Goal: Check status: Check status

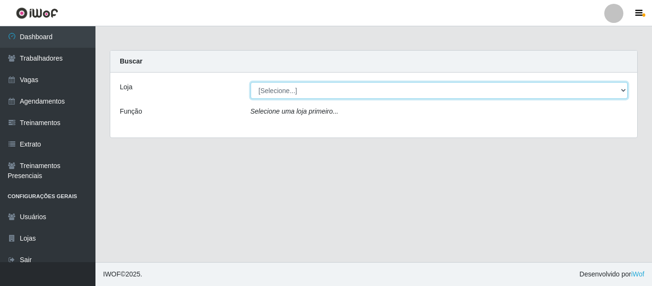
click at [270, 92] on select "[Selecione...] Mister Burg" at bounding box center [439, 90] width 377 height 17
select select "535"
click at [251, 82] on select "[Selecione...] Mister Burg" at bounding box center [439, 90] width 377 height 17
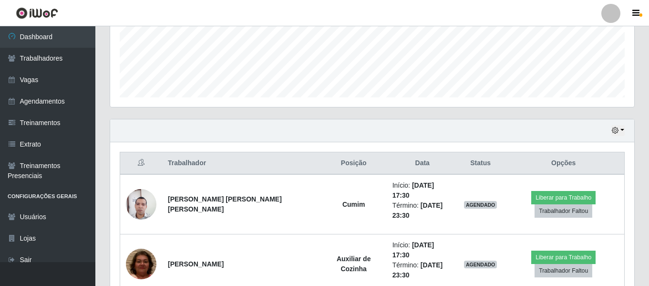
scroll to position [277, 0]
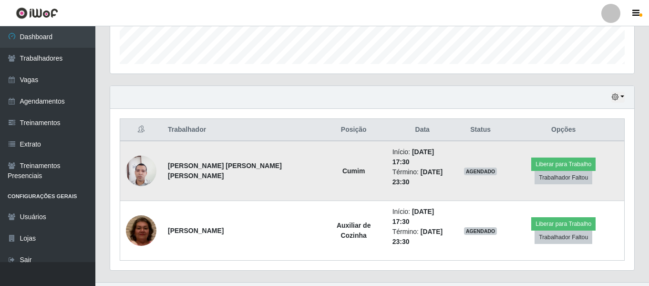
click at [143, 172] on img at bounding box center [141, 170] width 31 height 41
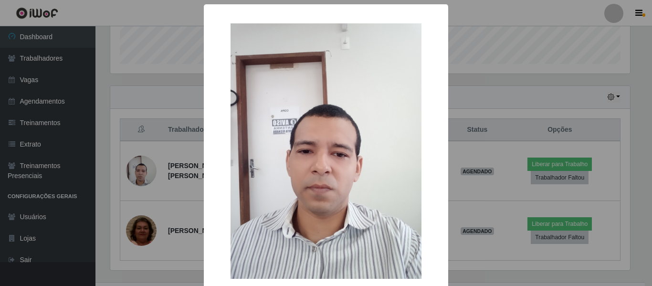
click at [146, 169] on div "× OK Cancel" at bounding box center [326, 143] width 652 height 286
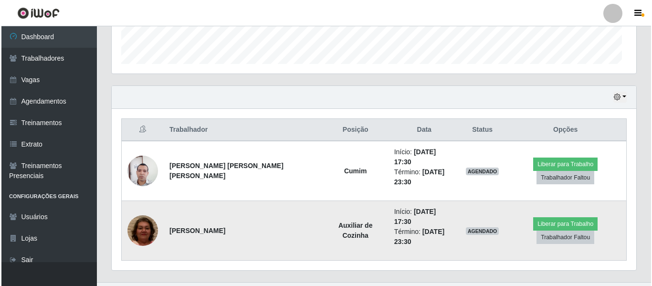
scroll to position [198, 524]
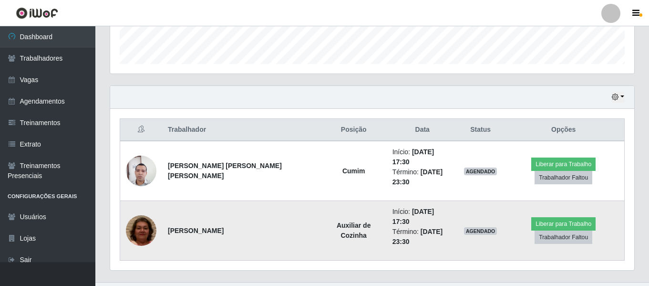
click at [144, 221] on img at bounding box center [141, 230] width 31 height 64
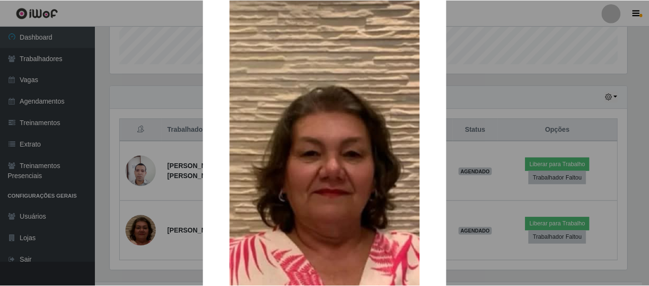
scroll to position [143, 0]
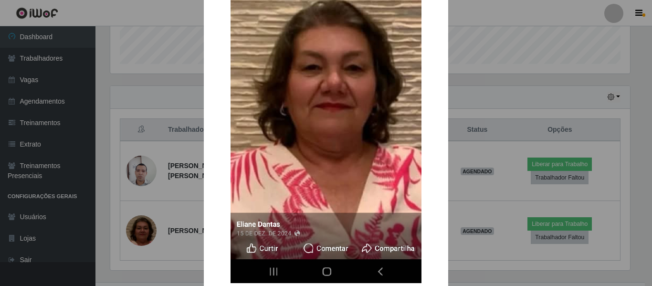
click at [154, 164] on div "× OK Cancel" at bounding box center [326, 143] width 652 height 286
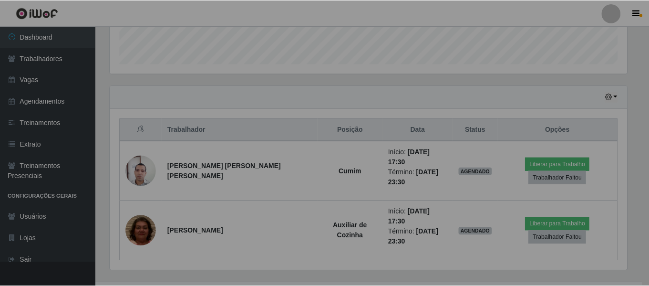
scroll to position [198, 524]
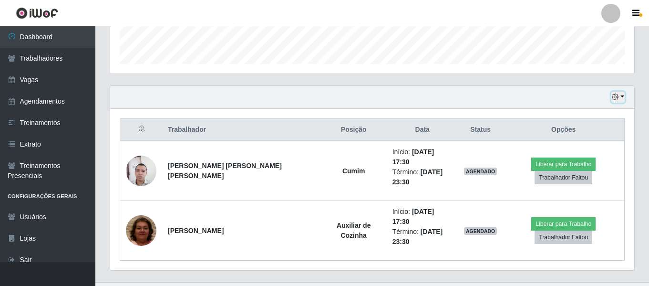
click at [624, 99] on button "button" at bounding box center [618, 97] width 13 height 11
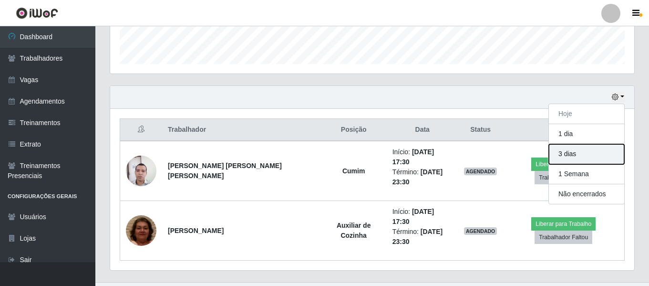
click at [566, 157] on button "3 dias" at bounding box center [586, 154] width 75 height 20
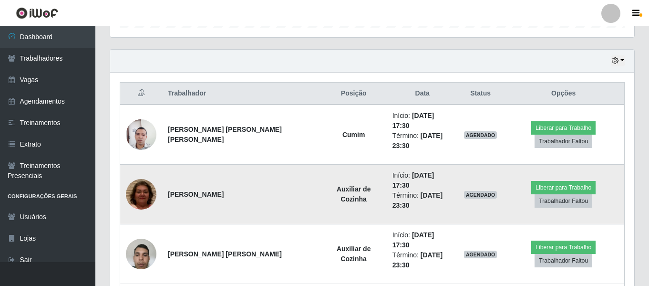
scroll to position [420, 0]
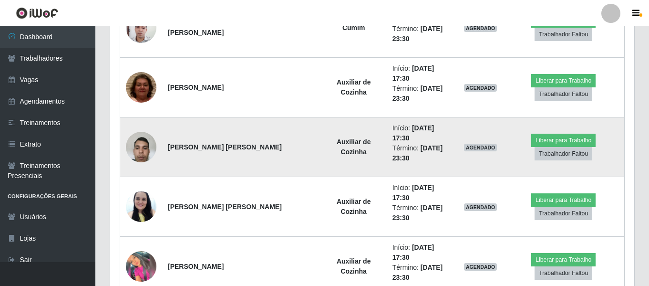
click at [146, 126] on img at bounding box center [141, 146] width 31 height 41
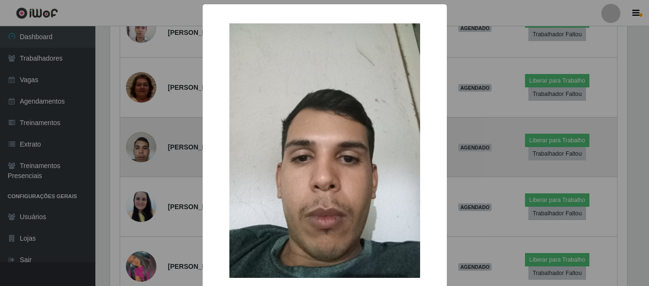
scroll to position [198, 520]
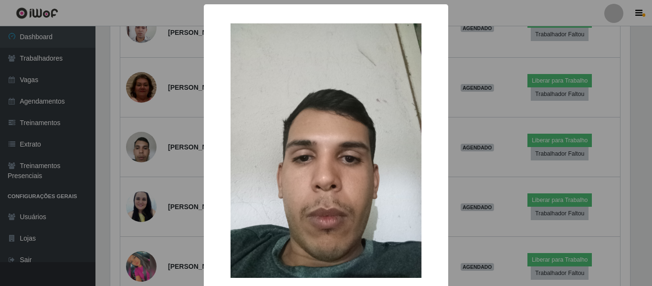
click at [108, 123] on div "× OK Cancel" at bounding box center [326, 143] width 652 height 286
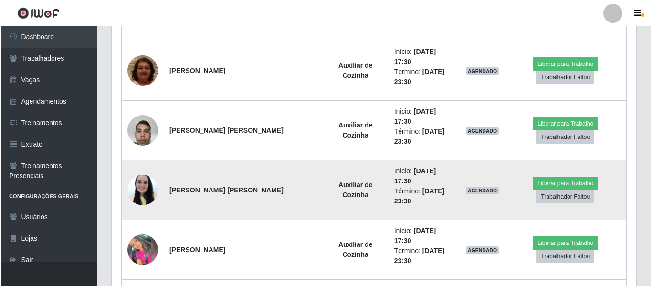
scroll to position [420, 0]
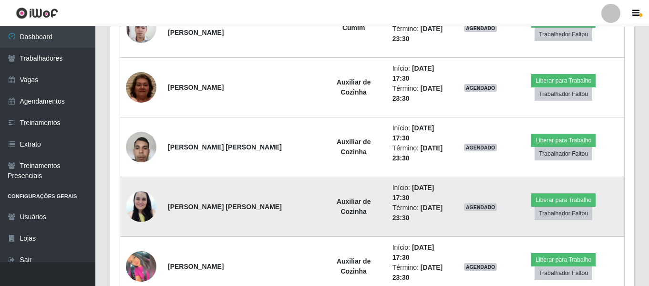
click at [136, 186] on img at bounding box center [141, 206] width 31 height 41
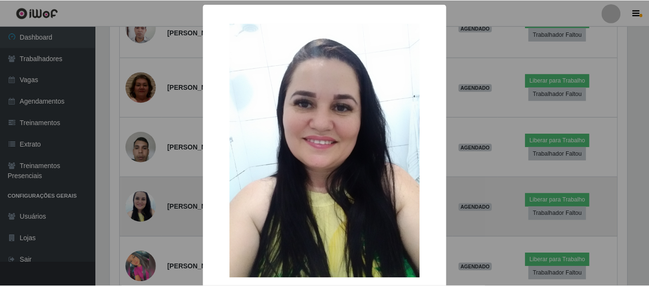
scroll to position [198, 520]
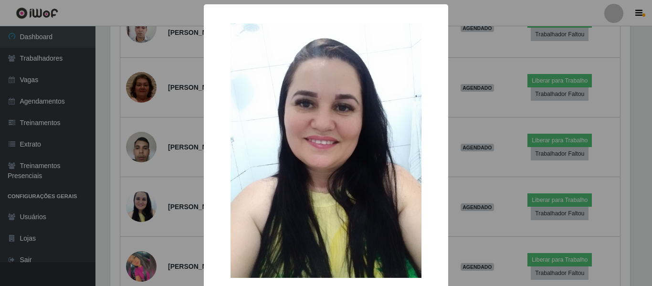
click at [165, 177] on div "× OK Cancel" at bounding box center [326, 143] width 652 height 286
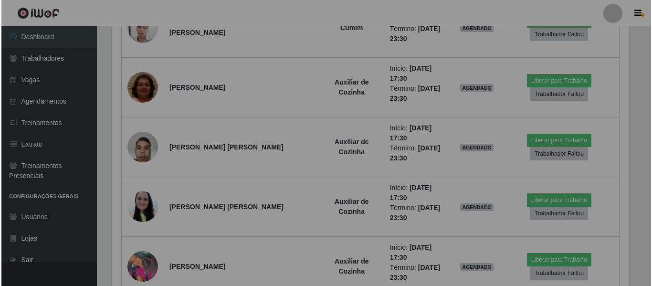
scroll to position [198, 524]
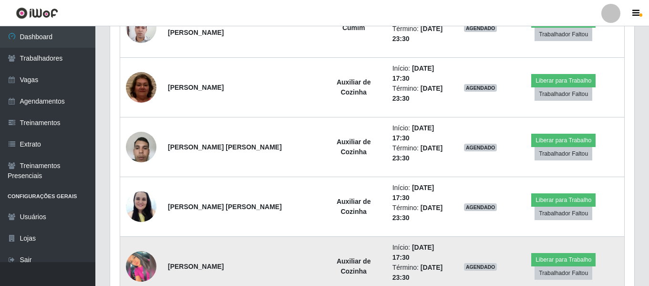
click at [148, 251] on img at bounding box center [141, 266] width 31 height 31
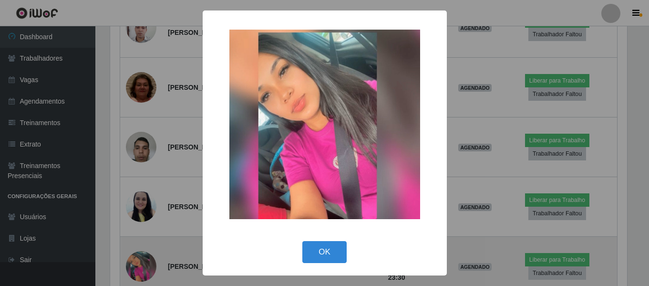
scroll to position [198, 520]
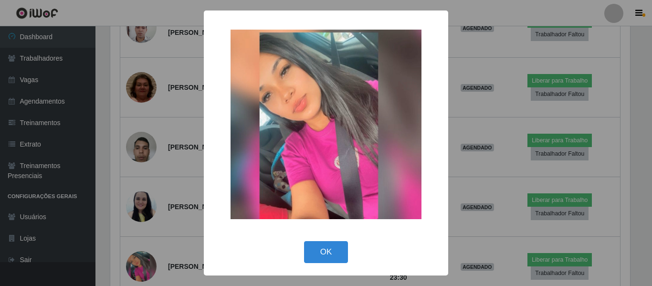
click at [187, 146] on div "× OK Cancel" at bounding box center [326, 143] width 652 height 286
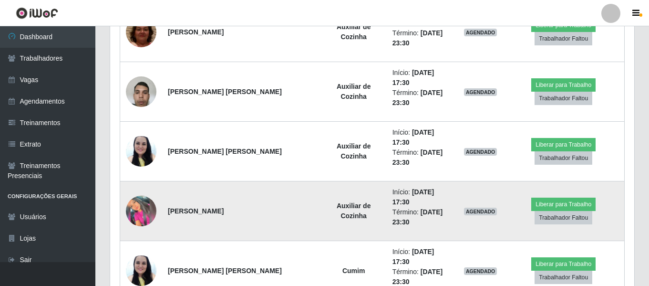
scroll to position [333, 0]
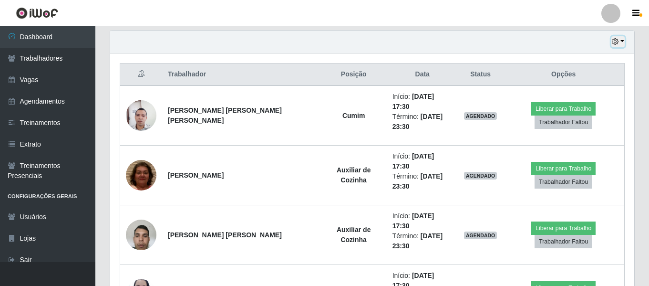
click at [620, 43] on button "button" at bounding box center [618, 41] width 13 height 11
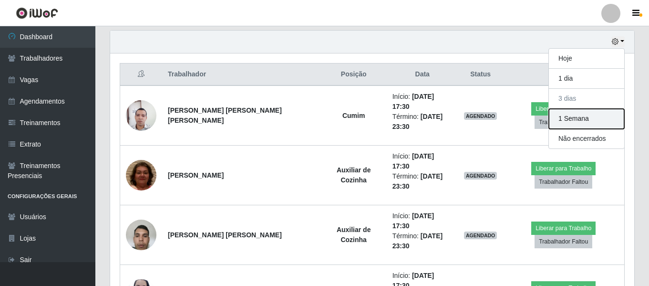
click at [582, 118] on button "1 Semana" at bounding box center [586, 119] width 75 height 20
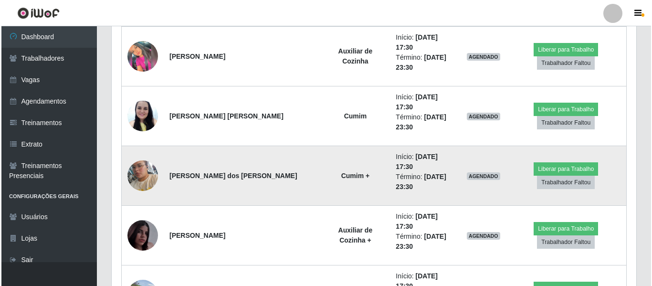
scroll to position [634, 0]
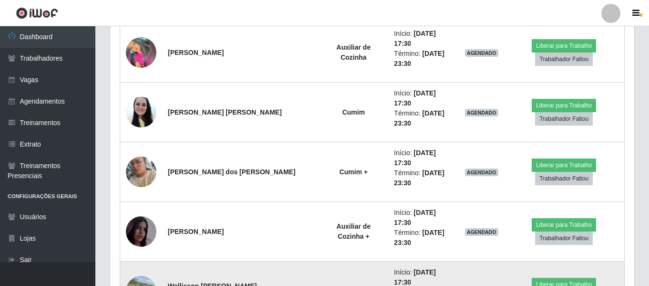
click at [148, 271] on img at bounding box center [141, 291] width 31 height 41
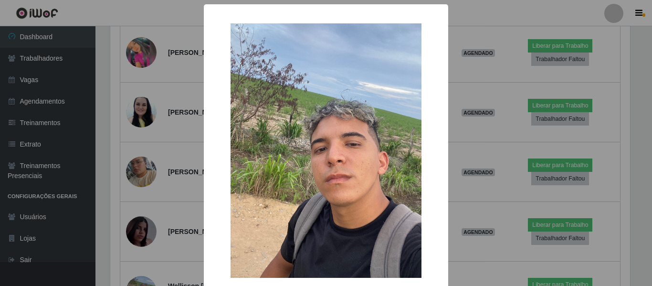
click at [186, 186] on div "× OK Cancel" at bounding box center [326, 143] width 652 height 286
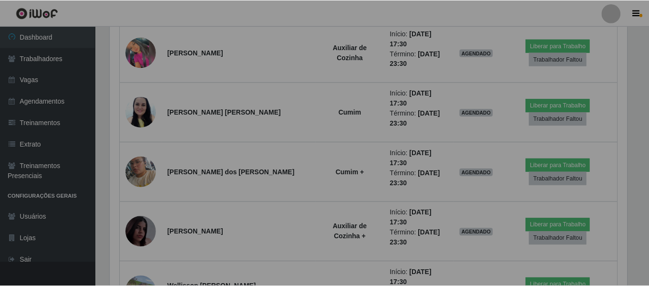
scroll to position [198, 524]
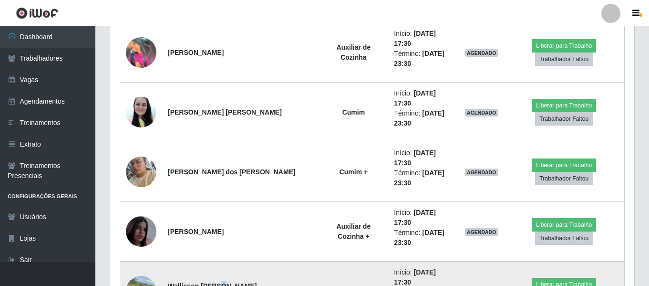
click at [219, 261] on td "Wellisson [PERSON_NAME] [PERSON_NAME]" at bounding box center [240, 291] width 157 height 60
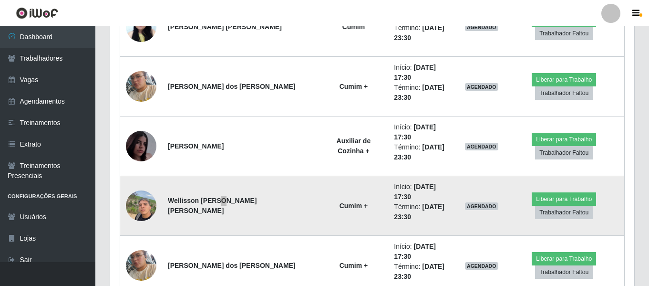
scroll to position [777, 0]
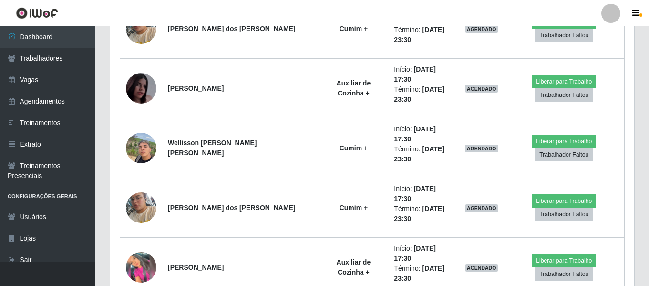
click at [112, 185] on div "Trabalhador Posição Data Status Opções [PERSON_NAME] [PERSON_NAME] [PERSON_NAME…" at bounding box center [372, 47] width 524 height 877
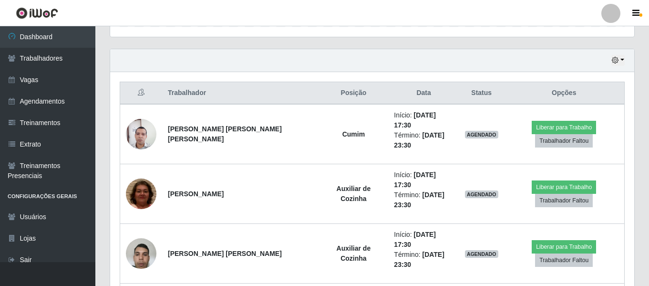
scroll to position [252, 0]
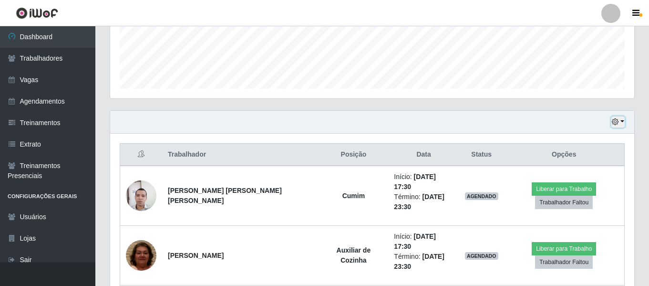
click at [615, 118] on button "button" at bounding box center [618, 121] width 13 height 11
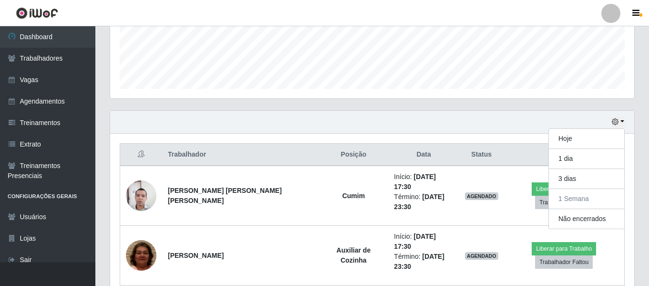
click at [521, 104] on div "Agendamentos Day Month 22/09 Agendamentos 12" at bounding box center [373, 5] width 540 height 210
